Goal: Task Accomplishment & Management: Use online tool/utility

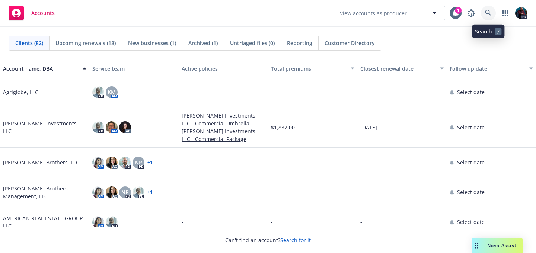
click at [486, 15] on icon at bounding box center [488, 13] width 7 height 7
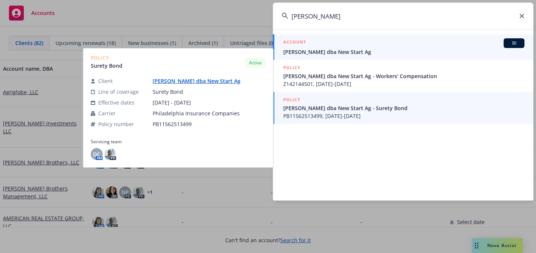
type input "[PERSON_NAME]"
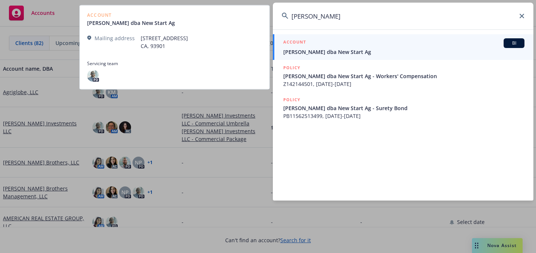
click at [349, 56] on link "ACCOUNT BI [PERSON_NAME] dba New Start Ag" at bounding box center [403, 47] width 261 height 26
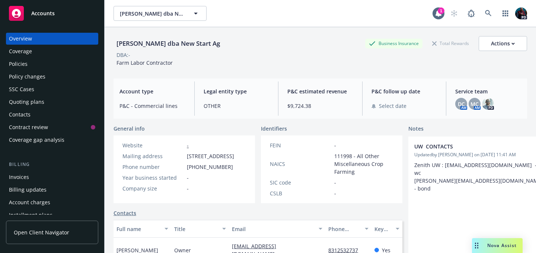
click at [37, 64] on div "Policies" at bounding box center [52, 64] width 86 height 12
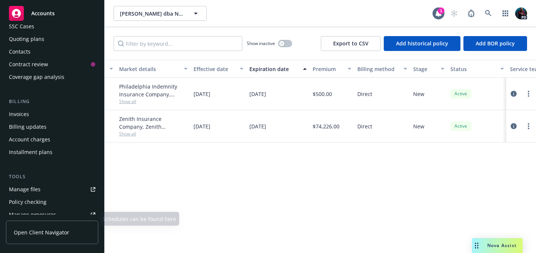
scroll to position [59, 0]
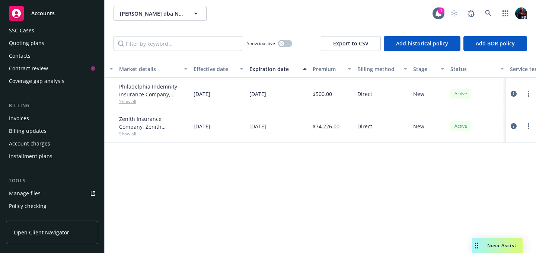
click at [26, 47] on div "Quoting plans" at bounding box center [26, 43] width 35 height 12
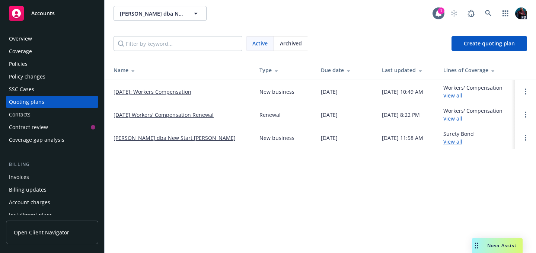
click at [175, 114] on link "[DATE] Workers' Compensation Renewal" at bounding box center [164, 115] width 100 height 8
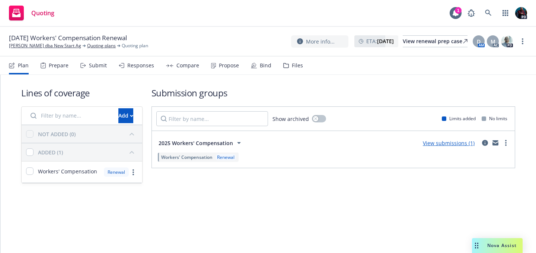
click at [64, 66] on div "Prepare" at bounding box center [59, 66] width 20 height 6
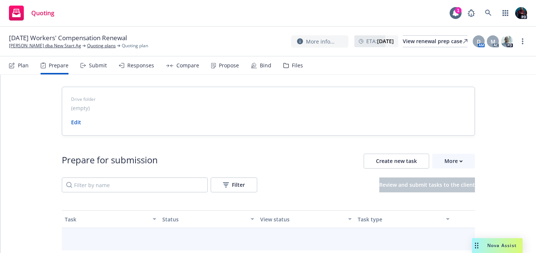
click at [89, 66] on div "Submit" at bounding box center [98, 66] width 18 height 6
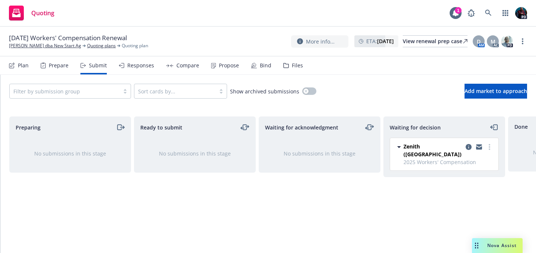
click at [143, 67] on div "Responses" at bounding box center [140, 66] width 27 height 6
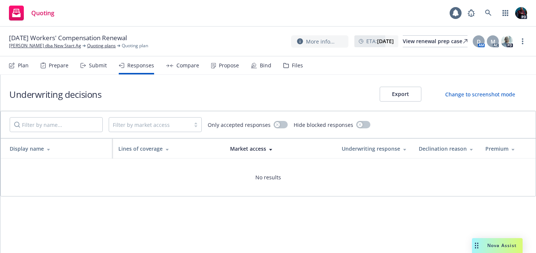
click at [176, 67] on div "Compare" at bounding box center [187, 66] width 23 height 6
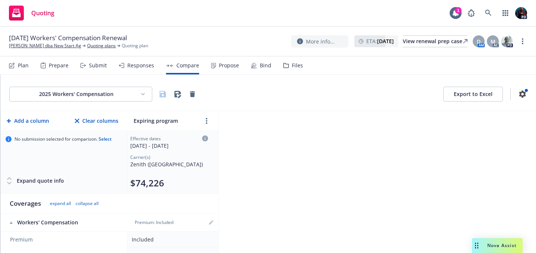
click at [52, 66] on div "Prepare" at bounding box center [59, 66] width 20 height 6
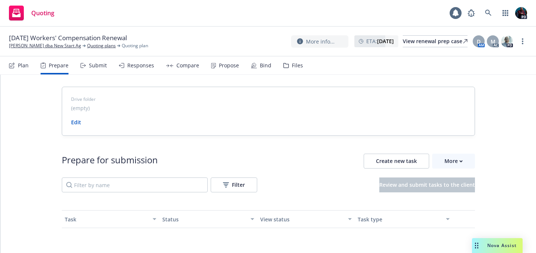
click at [84, 64] on icon at bounding box center [83, 65] width 6 height 5
